Goal: Complete application form

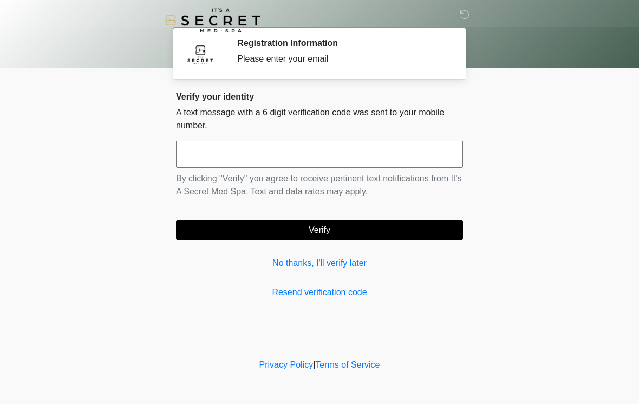
click at [401, 144] on input "text" at bounding box center [319, 154] width 287 height 27
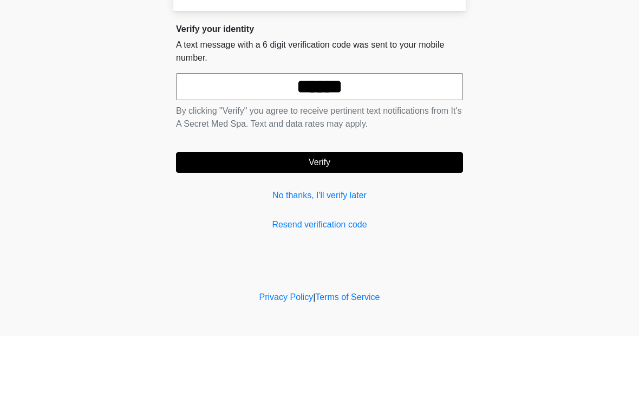
type input "******"
click at [309, 220] on button "Verify" at bounding box center [319, 230] width 287 height 21
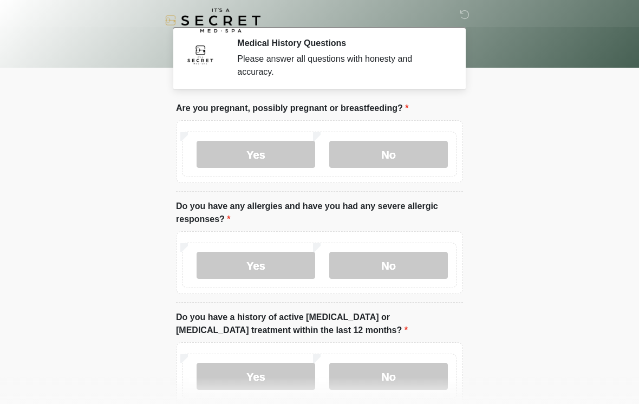
click at [401, 154] on label "No" at bounding box center [388, 154] width 119 height 27
click at [297, 257] on label "Yes" at bounding box center [256, 265] width 119 height 27
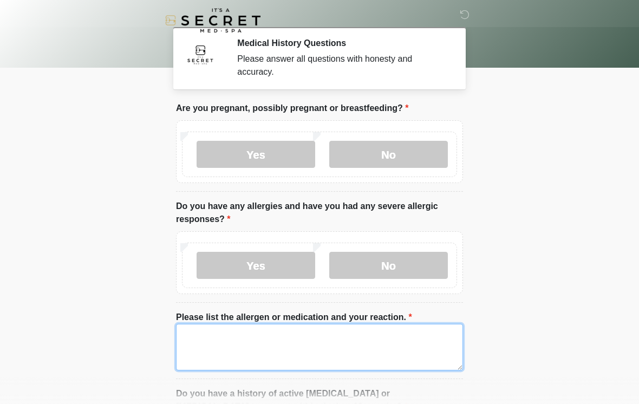
click at [345, 348] on textarea "Please list the allergen or medication and your reaction." at bounding box center [319, 347] width 287 height 47
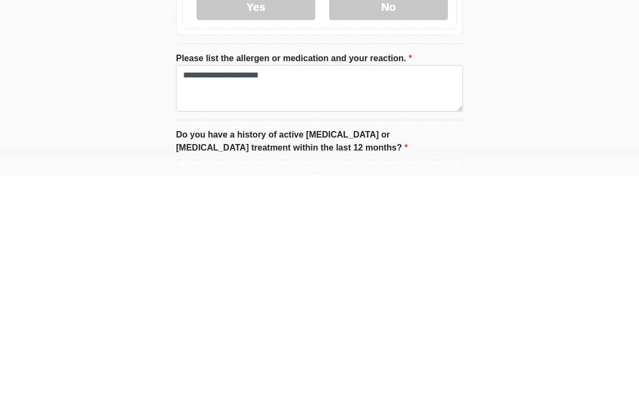
scroll to position [259, 0]
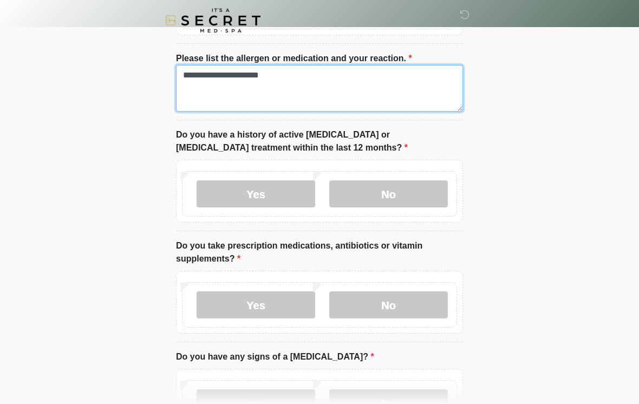
type textarea "**********"
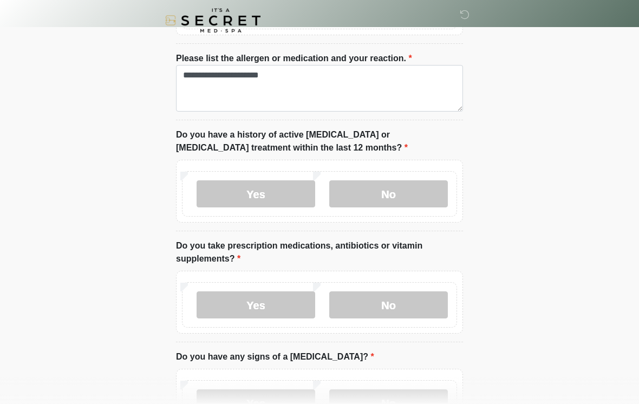
click at [400, 184] on label "No" at bounding box center [388, 193] width 119 height 27
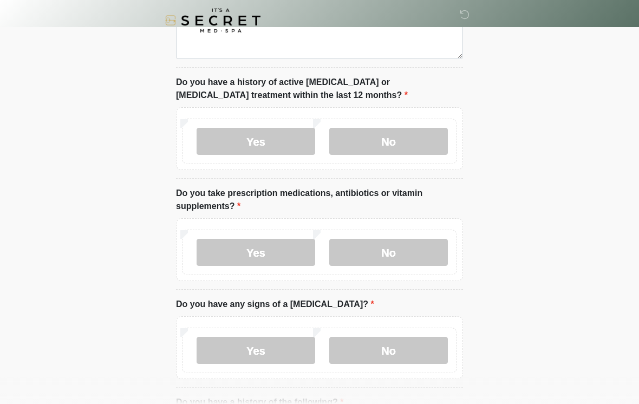
scroll to position [319, 0]
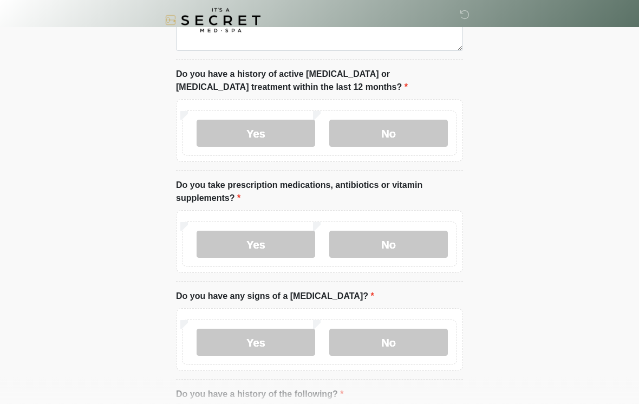
click at [415, 241] on label "No" at bounding box center [388, 244] width 119 height 27
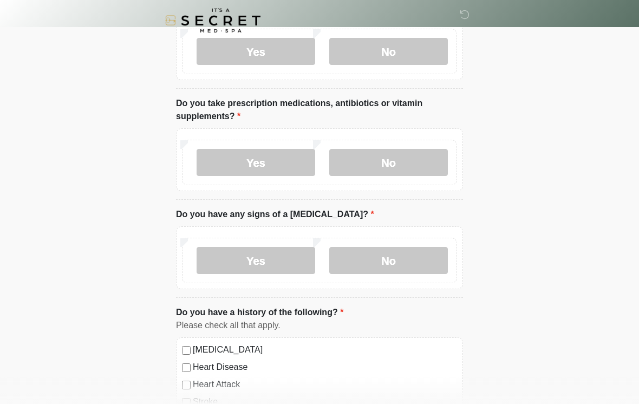
scroll to position [415, 0]
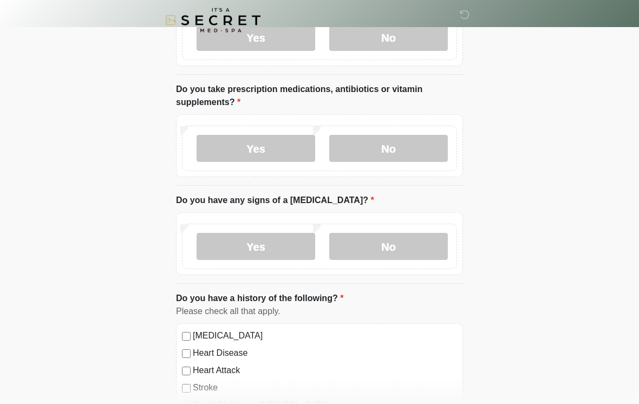
click at [423, 251] on label "No" at bounding box center [388, 246] width 119 height 27
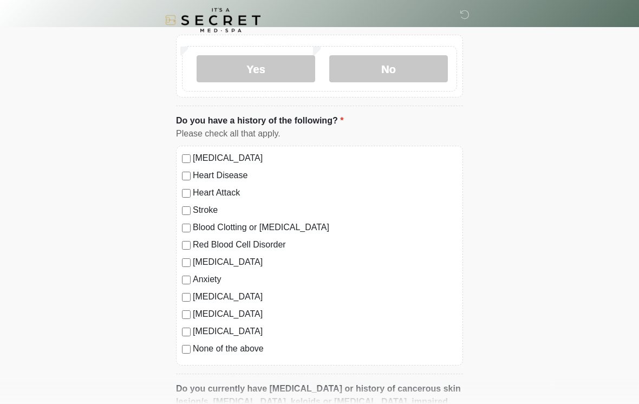
scroll to position [593, 0]
click at [220, 281] on label "Anxiety" at bounding box center [325, 279] width 264 height 13
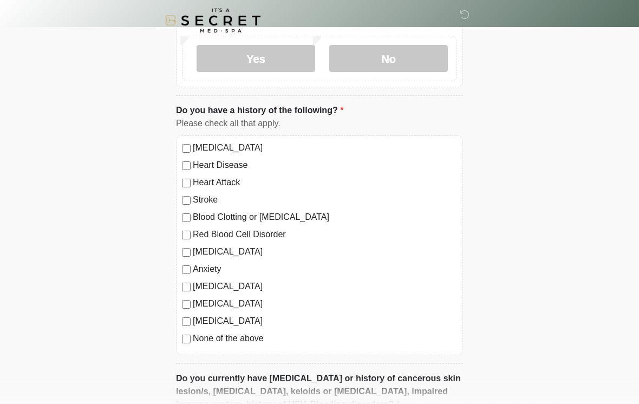
scroll to position [732, 0]
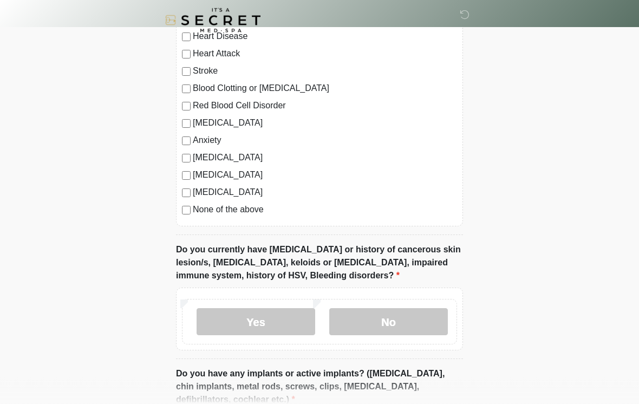
click at [389, 320] on label "No" at bounding box center [388, 322] width 119 height 27
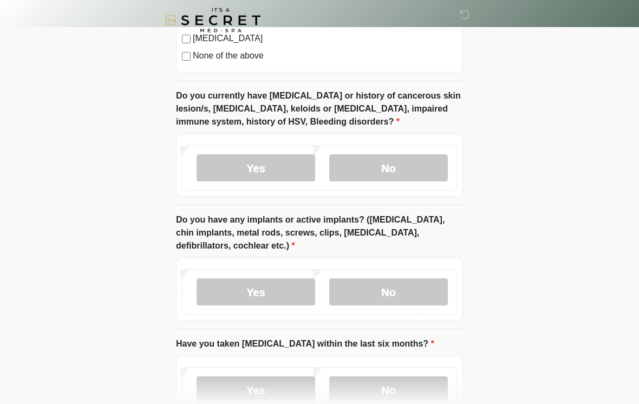
scroll to position [889, 0]
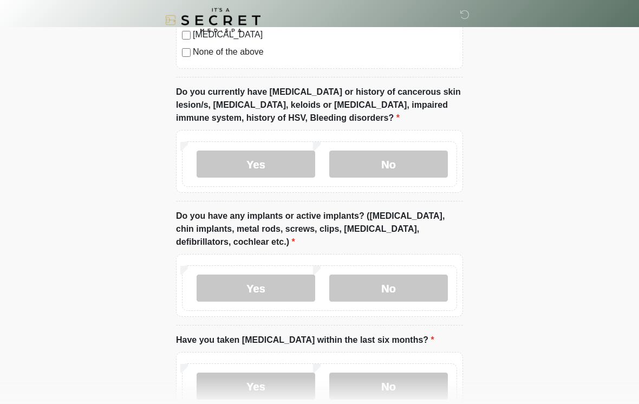
click at [301, 279] on label "Yes" at bounding box center [256, 288] width 119 height 27
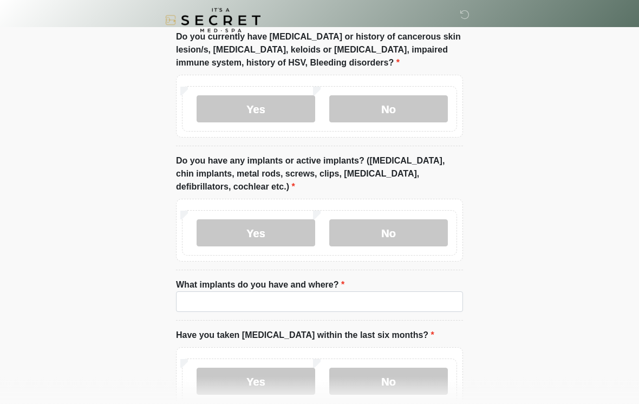
scroll to position [1002, 0]
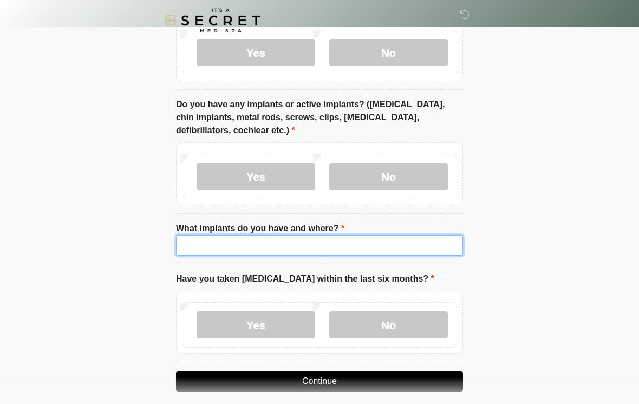
click at [377, 235] on input "What implants do you have and where?" at bounding box center [319, 245] width 287 height 21
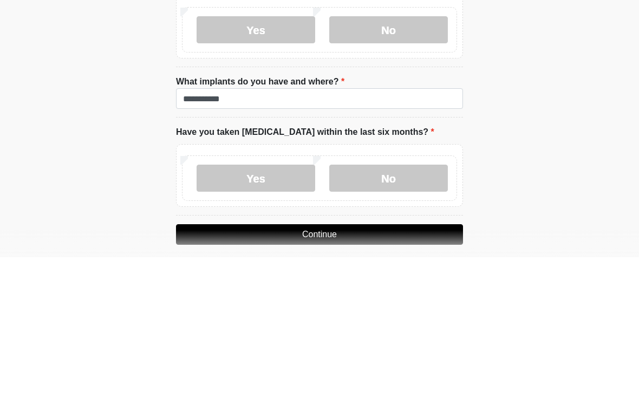
scroll to position [1028, 0]
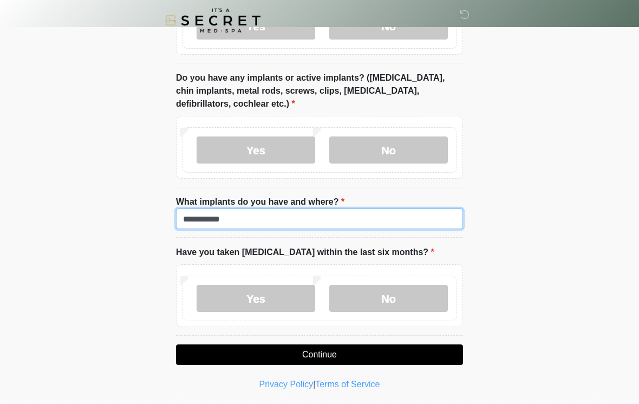
type input "**********"
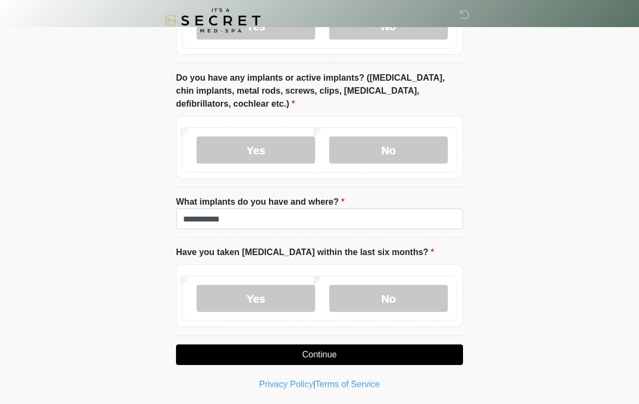
click at [387, 289] on label "No" at bounding box center [388, 298] width 119 height 27
click at [320, 352] on button "Continue" at bounding box center [319, 355] width 287 height 21
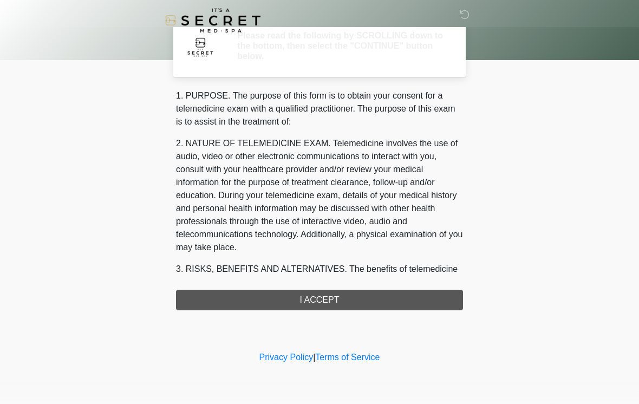
scroll to position [0, 0]
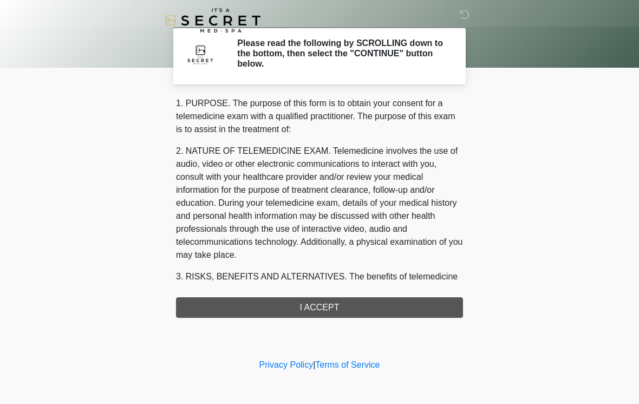
click at [333, 303] on div "1. PURPOSE. The purpose of this form is to obtain your consent for a telemedici…" at bounding box center [319, 207] width 287 height 221
click at [318, 306] on div "1. PURPOSE. The purpose of this form is to obtain your consent for a telemedici…" at bounding box center [319, 207] width 287 height 221
click at [307, 306] on div "1. PURPOSE. The purpose of this form is to obtain your consent for a telemedici…" at bounding box center [319, 207] width 287 height 221
click at [321, 307] on div "1. PURPOSE. The purpose of this form is to obtain your consent for a telemedici…" at bounding box center [319, 207] width 287 height 221
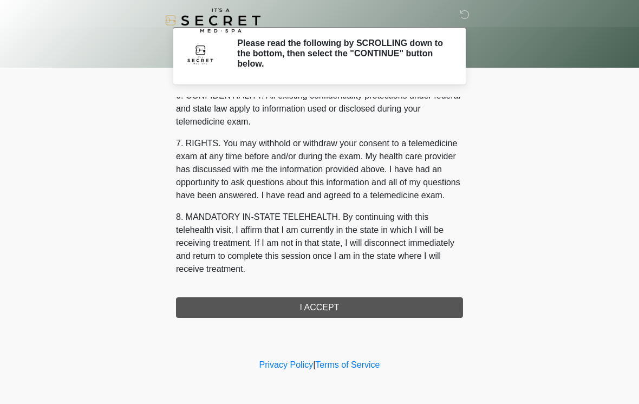
click at [323, 304] on button "I ACCEPT" at bounding box center [319, 307] width 287 height 21
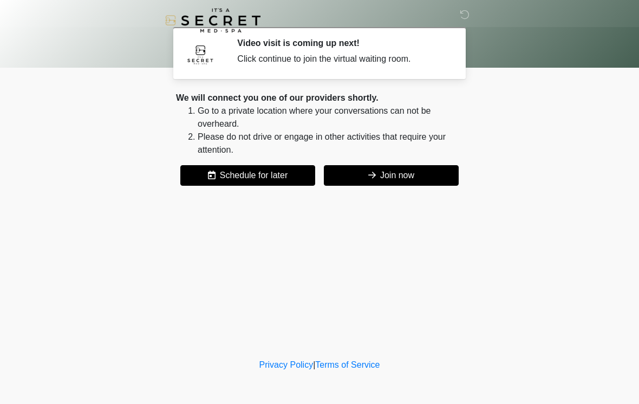
click at [402, 170] on button "Join now" at bounding box center [391, 175] width 135 height 21
